Goal: Information Seeking & Learning: Learn about a topic

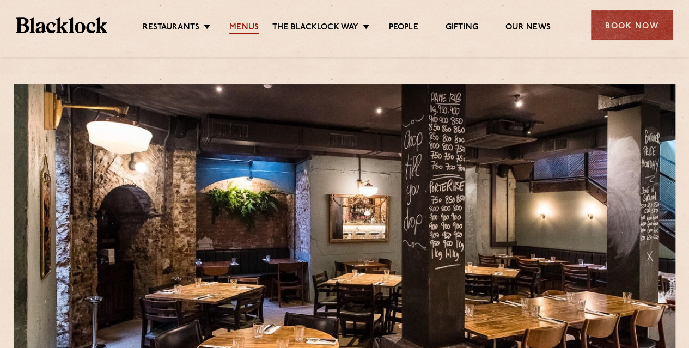
click at [243, 29] on link "Menus" at bounding box center [243, 28] width 29 height 12
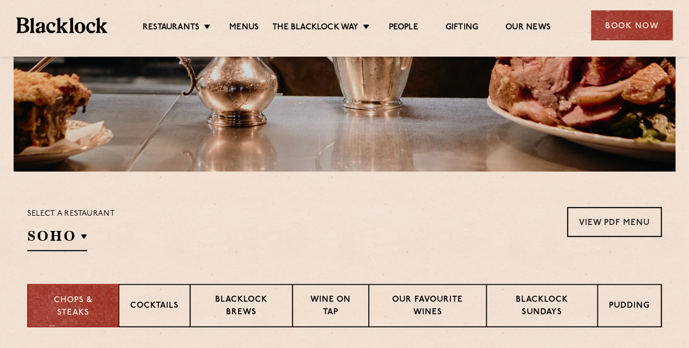
scroll to position [272, 0]
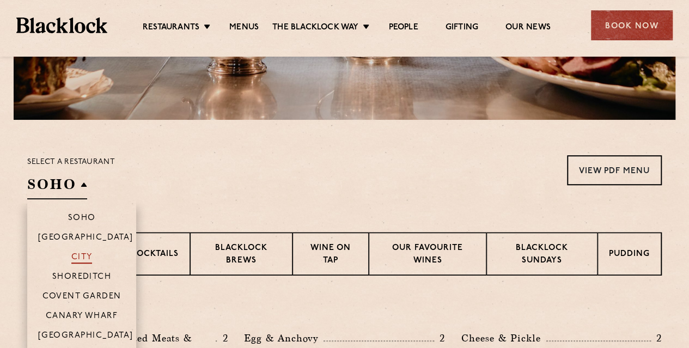
click at [74, 256] on p "City" at bounding box center [81, 258] width 21 height 11
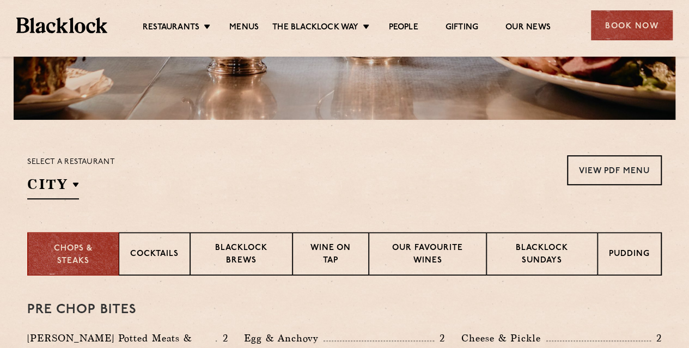
scroll to position [490, 0]
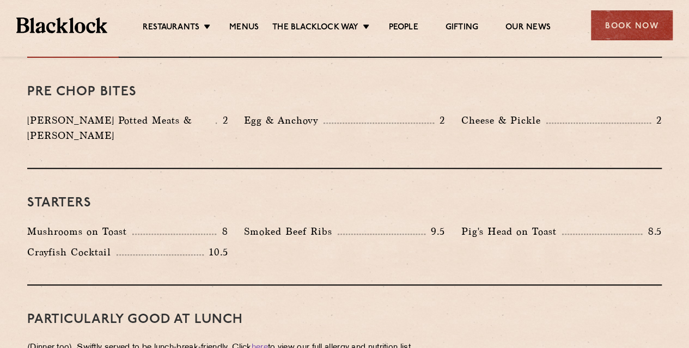
click at [66, 105] on div "Pre Chop Bites [PERSON_NAME] Potted Meats & Kimchi 2 Egg & Anchovy 2 Cheese & P…" at bounding box center [344, 113] width 634 height 111
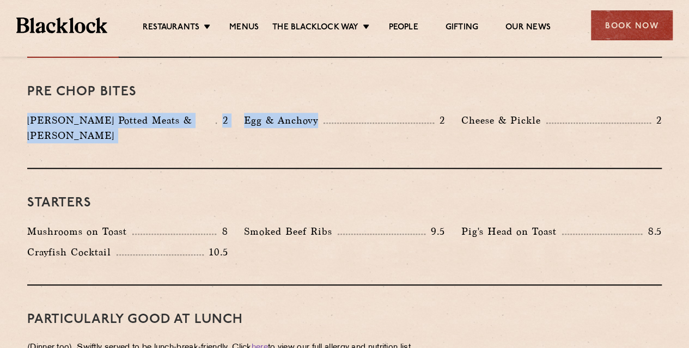
drag, startPoint x: 8, startPoint y: 112, endPoint x: 400, endPoint y: 138, distance: 393.0
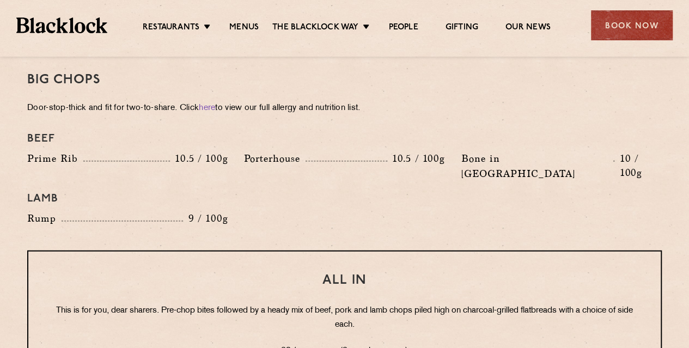
scroll to position [1253, 0]
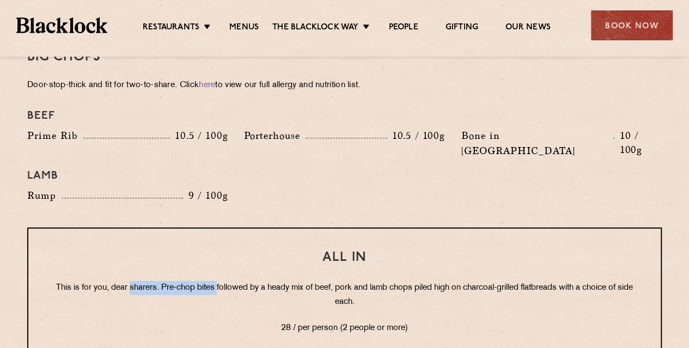
drag, startPoint x: 197, startPoint y: 258, endPoint x: 222, endPoint y: 258, distance: 25.6
click at [222, 281] on p "This is for you, dear sharers. Pre-chop bites followed by a heady mix of beef, …" at bounding box center [344, 295] width 589 height 28
click at [239, 281] on p "This is for you, dear sharers. Pre-chop bites followed by a heady mix of beef, …" at bounding box center [344, 295] width 589 height 28
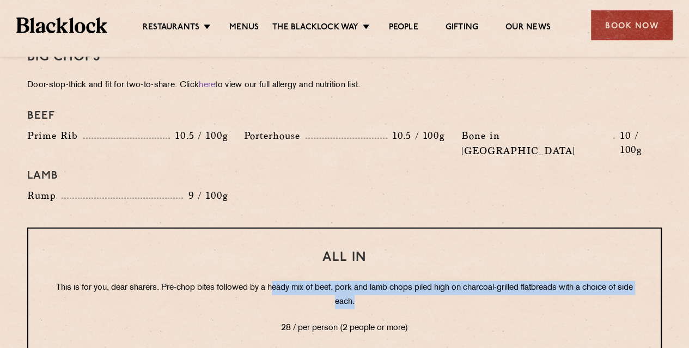
drag, startPoint x: 427, startPoint y: 265, endPoint x: 280, endPoint y: 253, distance: 148.0
click at [280, 281] on p "This is for you, dear sharers. Pre-chop bites followed by a heady mix of beef, …" at bounding box center [344, 295] width 589 height 28
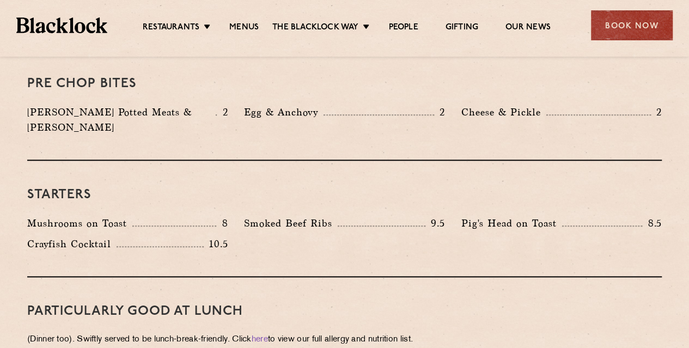
scroll to position [490, 0]
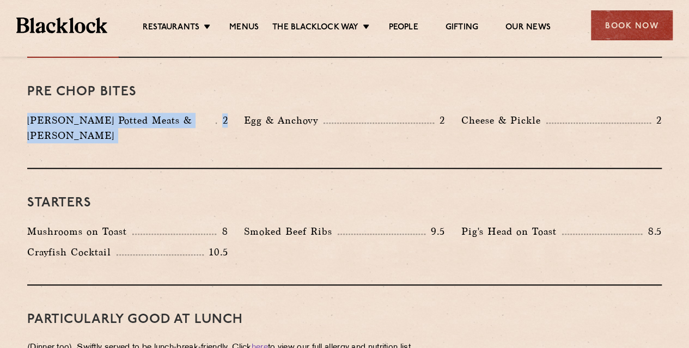
drag, startPoint x: 4, startPoint y: 119, endPoint x: 232, endPoint y: 121, distance: 227.6
click at [232, 121] on div "[PERSON_NAME] Potted Meats & [PERSON_NAME] 2" at bounding box center [127, 131] width 217 height 36
drag, startPoint x: 232, startPoint y: 121, endPoint x: 5, endPoint y: 124, distance: 226.6
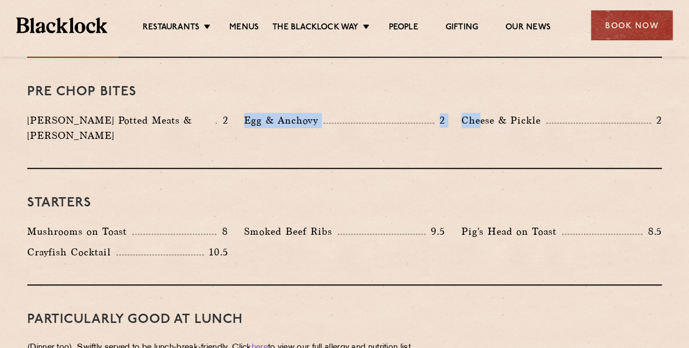
drag, startPoint x: 237, startPoint y: 118, endPoint x: 482, endPoint y: 105, distance: 245.4
click at [482, 105] on div "Pre Chop Bites [PERSON_NAME] Potted Meats & Kimchi 2 Egg & Anchovy 2 Cheese & P…" at bounding box center [344, 113] width 634 height 111
click at [439, 125] on p "2" at bounding box center [439, 120] width 11 height 14
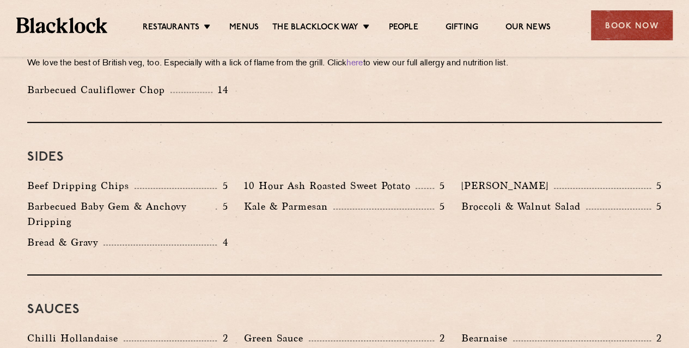
scroll to position [1629, 0]
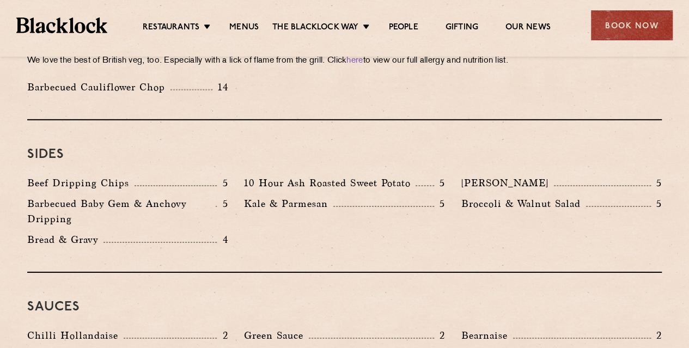
click at [382, 175] on p "10 Hour Ash Roasted Sweet Potato" at bounding box center [330, 182] width 172 height 15
drag, startPoint x: 242, startPoint y: 171, endPoint x: 333, endPoint y: 180, distance: 91.4
click at [333, 196] on div "Kale & Parmesan 5" at bounding box center [344, 214] width 217 height 36
click at [333, 196] on p "Kale & Parmesan" at bounding box center [288, 203] width 89 height 15
drag, startPoint x: 456, startPoint y: 153, endPoint x: 540, endPoint y: 154, distance: 83.9
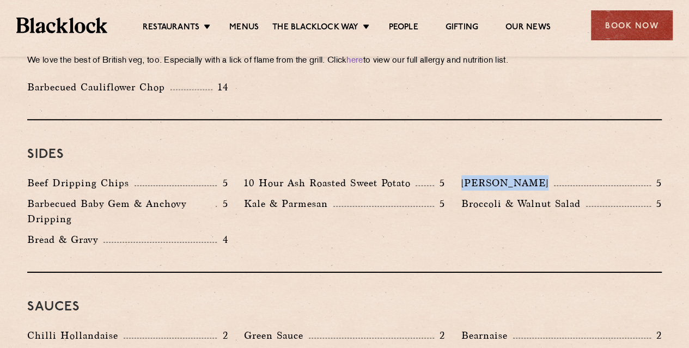
click at [540, 175] on div "[PERSON_NAME] 5" at bounding box center [561, 185] width 217 height 21
click at [540, 175] on div "[PERSON_NAME] 5" at bounding box center [561, 182] width 200 height 15
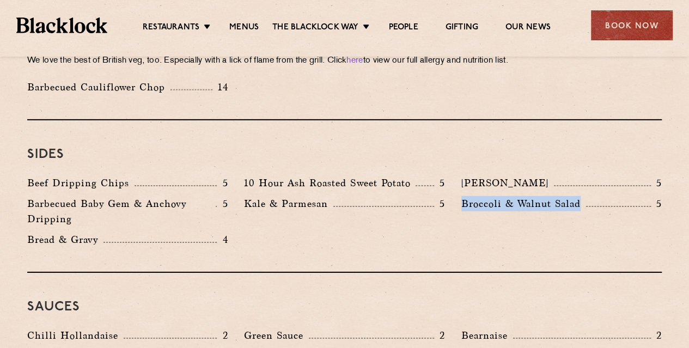
drag, startPoint x: 452, startPoint y: 174, endPoint x: 626, endPoint y: 198, distance: 175.4
click at [626, 198] on div "Beef Dripping Chips 5 10 Hour Ash Roasted Sweet Potato 5 Autumn Slaw 5 Barbecue…" at bounding box center [344, 213] width 651 height 77
click at [626, 198] on div "Broccoli & Walnut Salad 5" at bounding box center [561, 214] width 217 height 36
click at [381, 273] on div "Sauces Chilli Hollandaise 2 [GEOGRAPHIC_DATA] 2 Bearnaise 2 [PERSON_NAME] Gravy…" at bounding box center [344, 331] width 634 height 117
